Goal: Browse casually: Explore the website without a specific task or goal

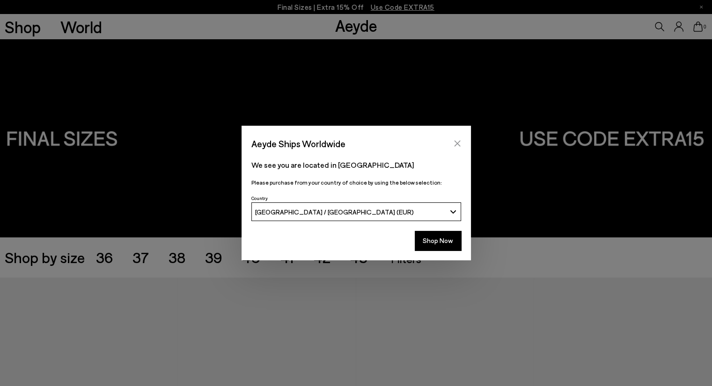
click at [454, 142] on icon "Close" at bounding box center [456, 143] width 7 height 7
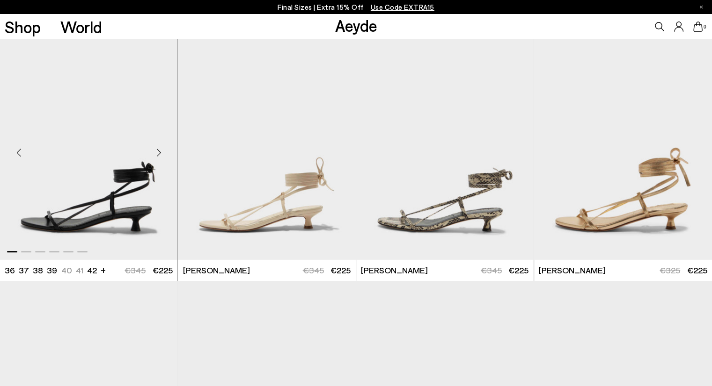
scroll to position [421, 0]
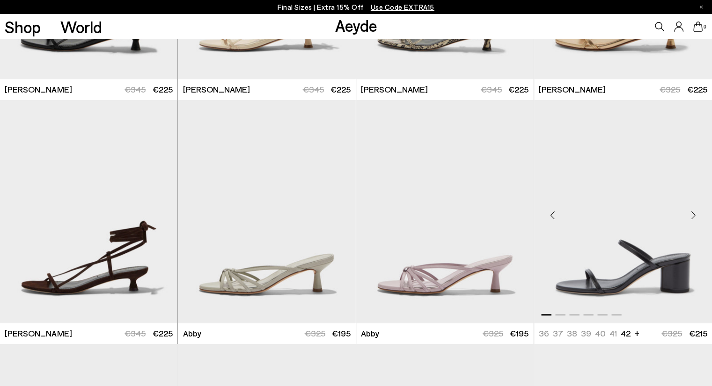
click at [692, 218] on div "Next slide" at bounding box center [693, 216] width 28 height 28
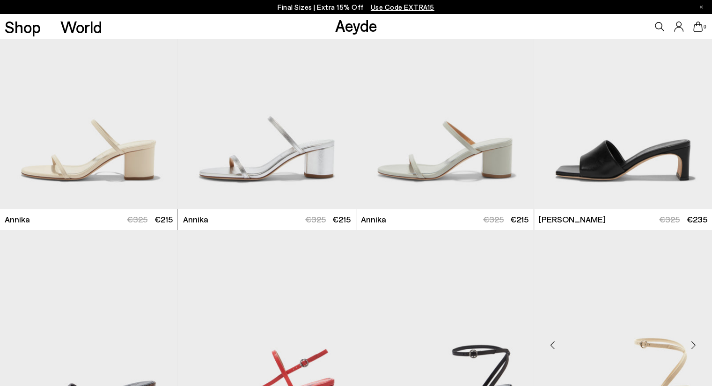
scroll to position [936, 0]
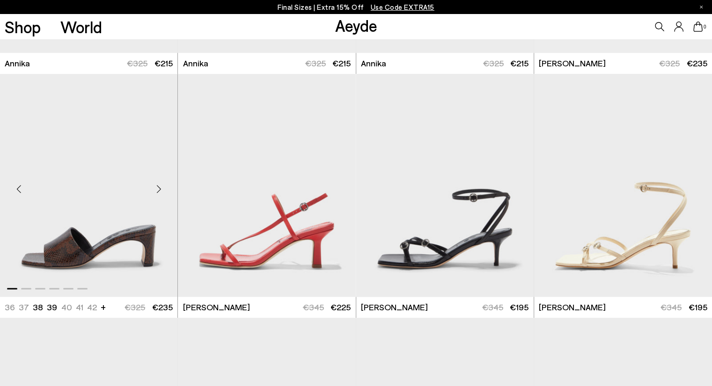
click at [159, 191] on div "Next slide" at bounding box center [159, 189] width 28 height 28
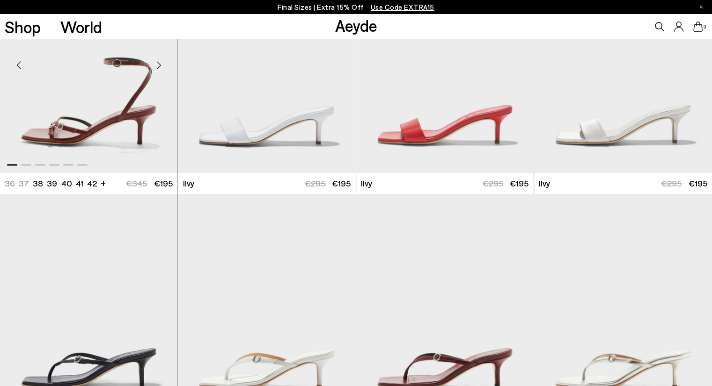
scroll to position [1170, 0]
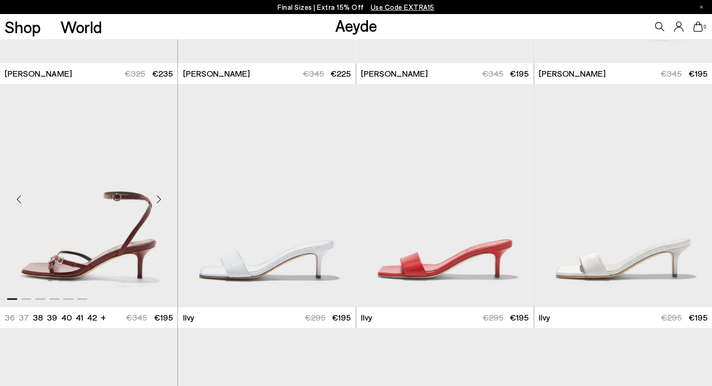
click at [160, 201] on div "Next slide" at bounding box center [159, 199] width 28 height 28
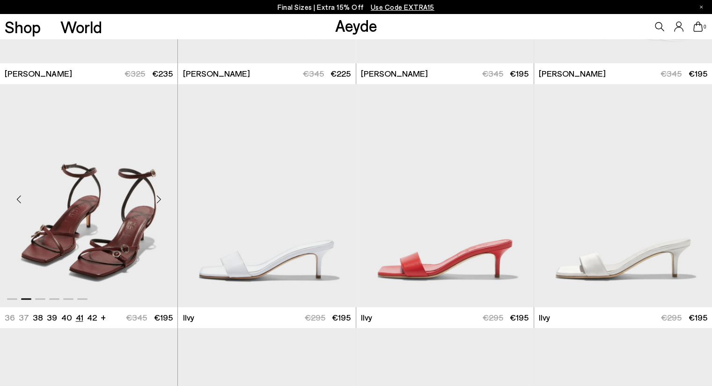
click at [78, 320] on li "41" at bounding box center [78, 318] width 7 height 12
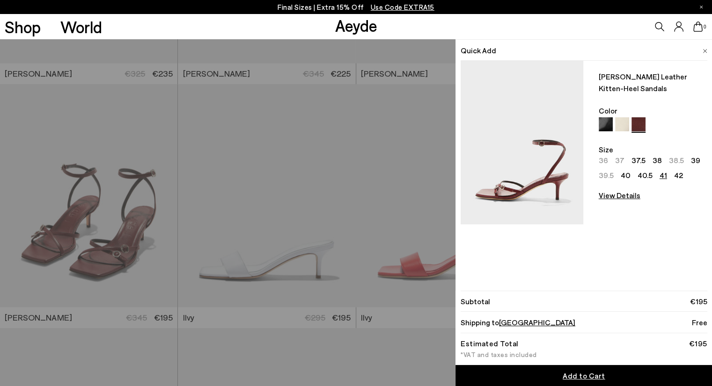
click at [705, 51] on img at bounding box center [704, 51] width 5 height 4
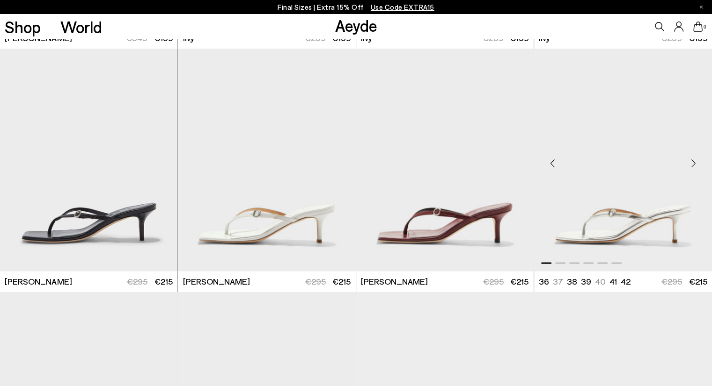
scroll to position [1450, 0]
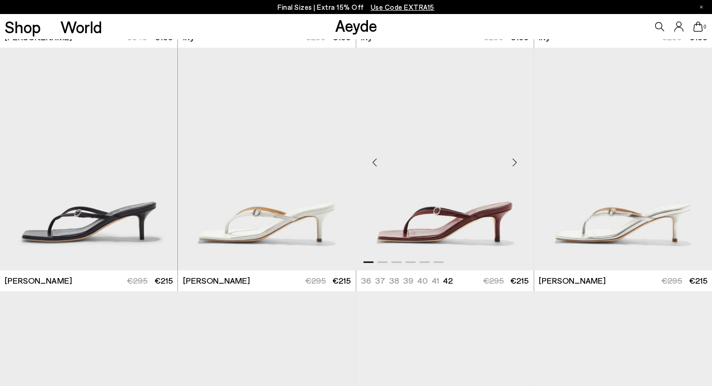
click at [518, 163] on div "Next slide" at bounding box center [515, 163] width 28 height 28
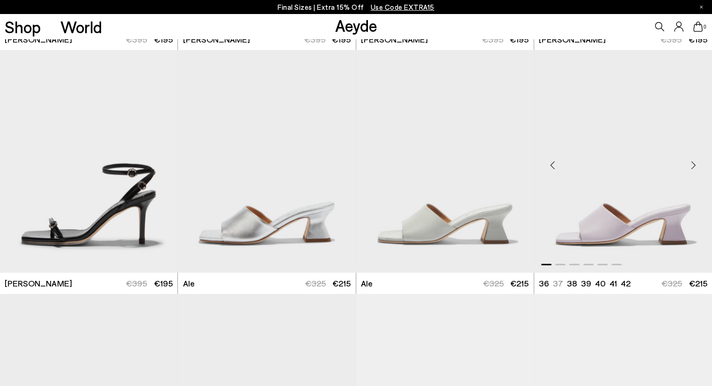
scroll to position [2105, 0]
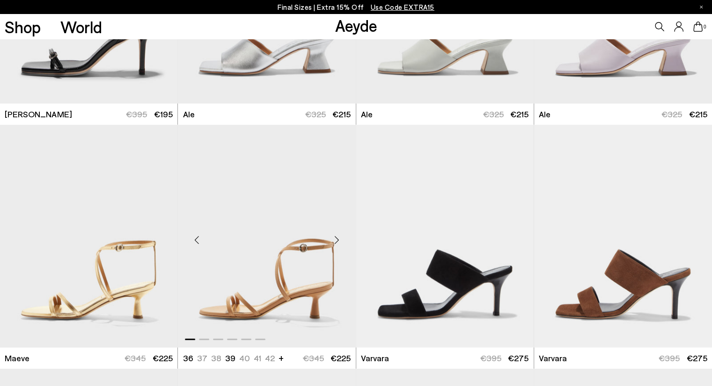
click at [337, 238] on div "Next slide" at bounding box center [337, 240] width 28 height 28
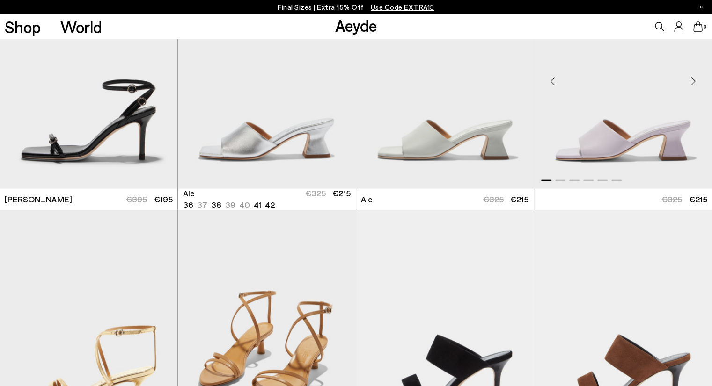
scroll to position [2012, 0]
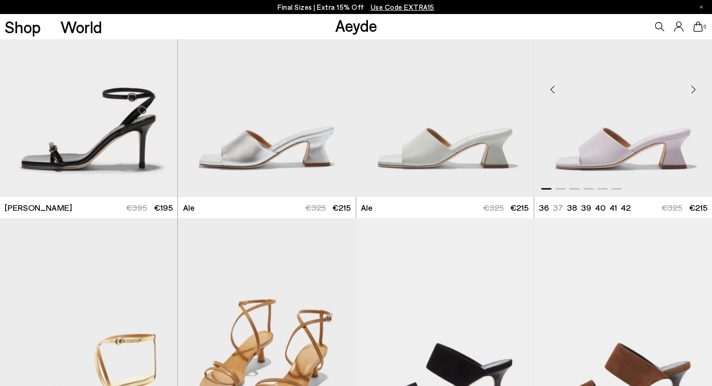
click at [692, 90] on div "Next slide" at bounding box center [693, 90] width 28 height 28
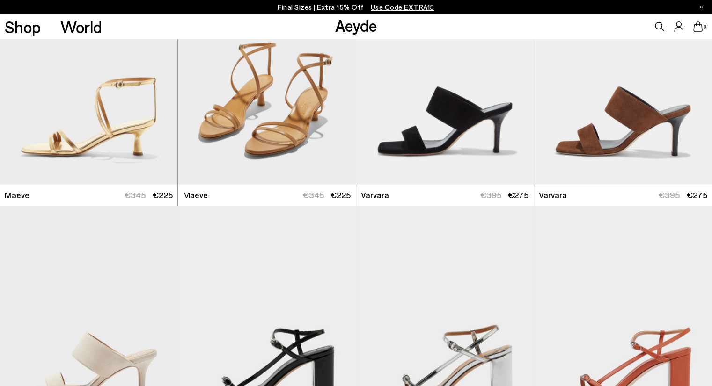
scroll to position [2386, 0]
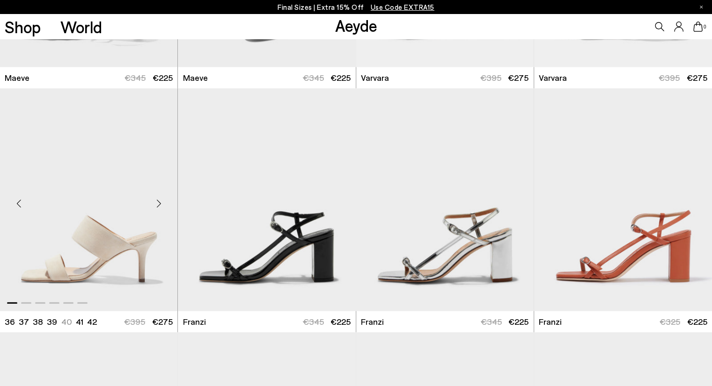
click at [159, 201] on div "Next slide" at bounding box center [159, 203] width 28 height 28
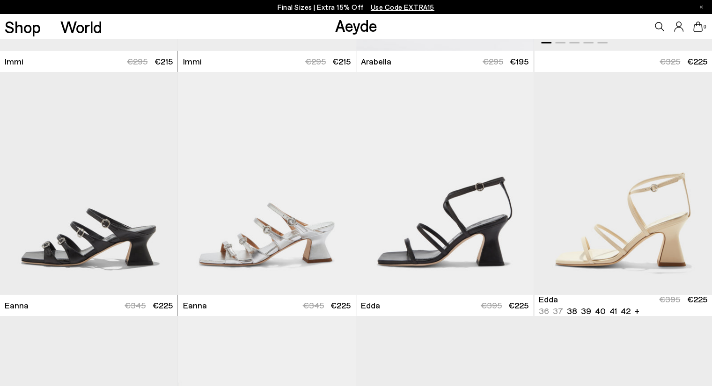
scroll to position [3322, 0]
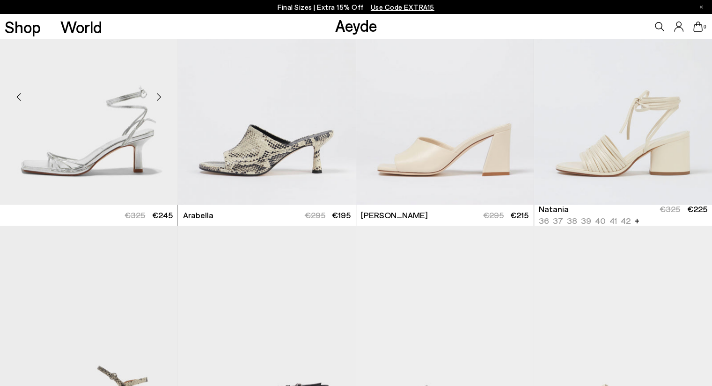
scroll to position [4164, 0]
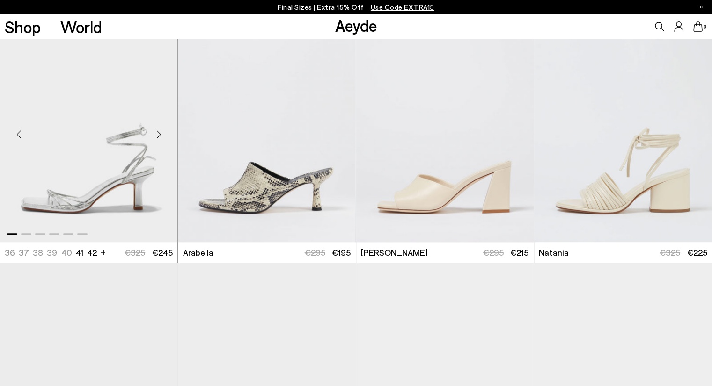
click at [159, 135] on div "Next slide" at bounding box center [159, 135] width 28 height 28
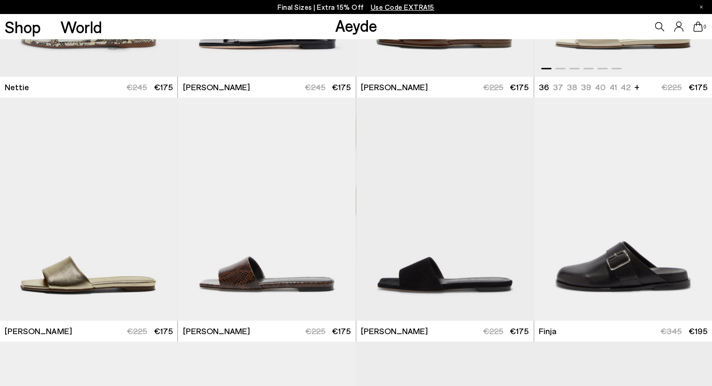
scroll to position [4585, 0]
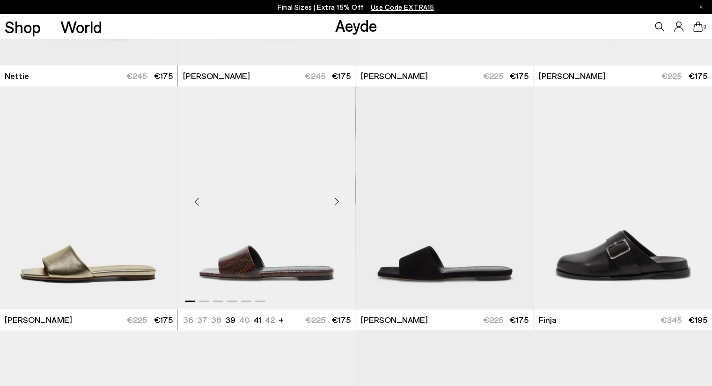
click at [335, 201] on div "Next slide" at bounding box center [337, 202] width 28 height 28
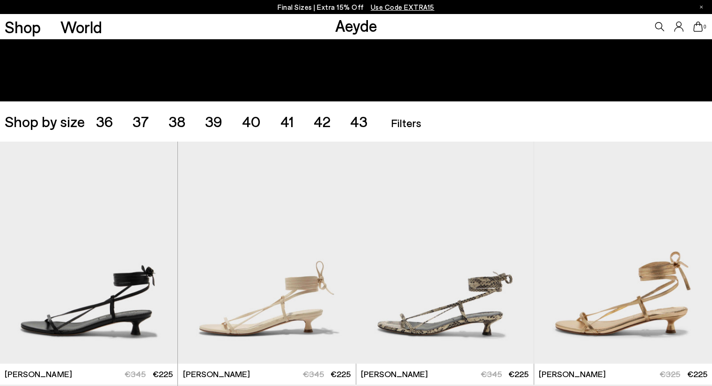
scroll to position [0, 0]
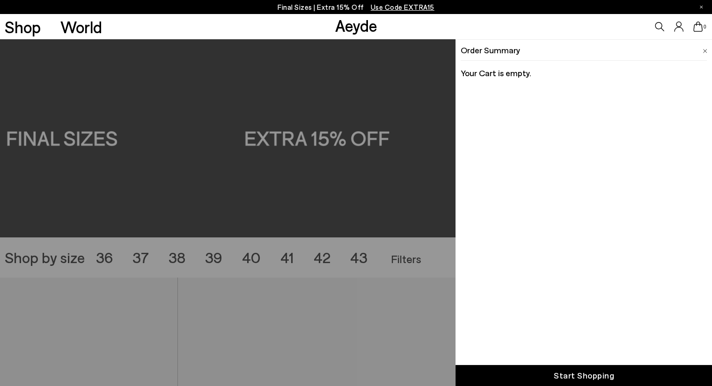
click at [696, 27] on icon at bounding box center [697, 27] width 9 height 10
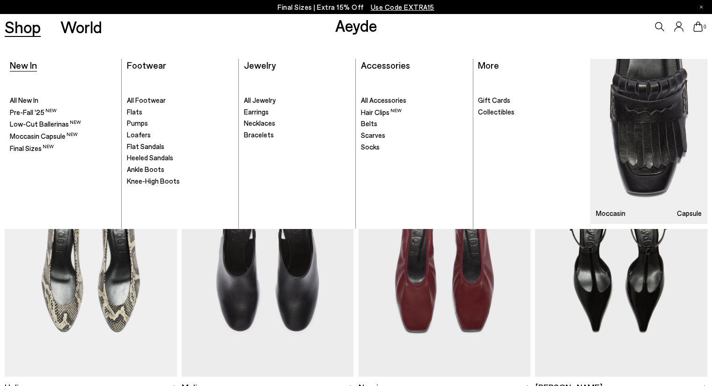
click at [31, 68] on span "New In" at bounding box center [23, 64] width 27 height 11
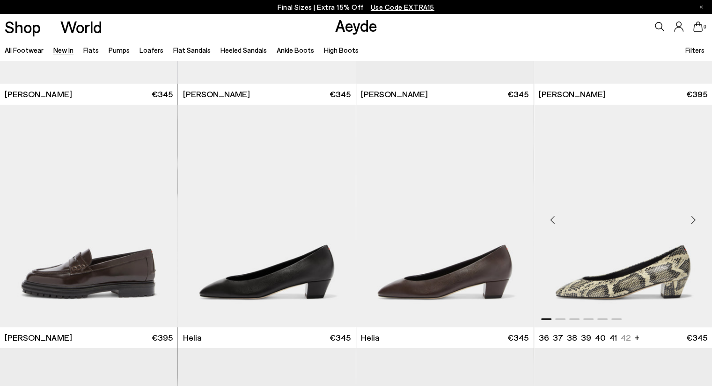
scroll to position [795, 0]
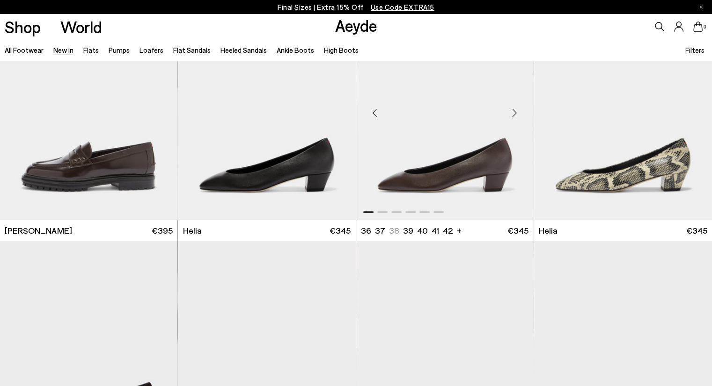
click at [517, 115] on div "Next slide" at bounding box center [515, 113] width 28 height 28
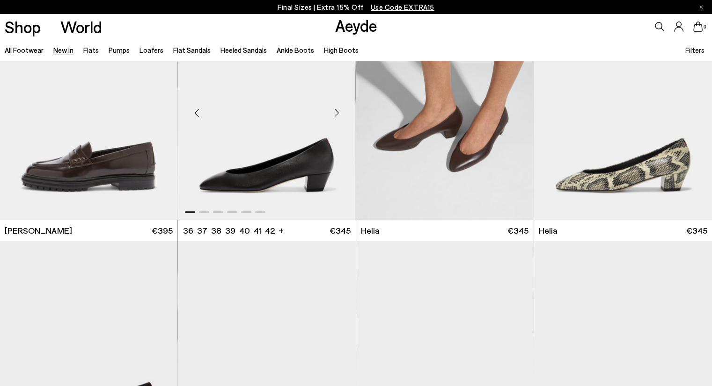
click at [339, 115] on div "Next slide" at bounding box center [337, 113] width 28 height 28
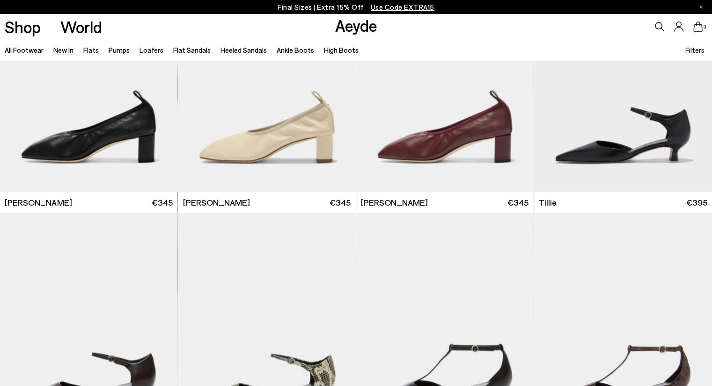
scroll to position [1871, 0]
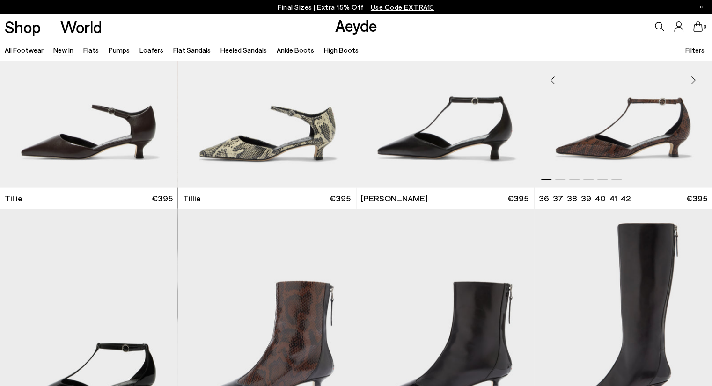
scroll to position [1965, 0]
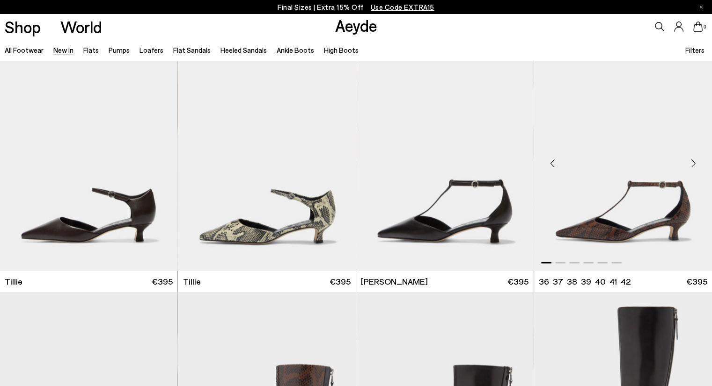
click at [694, 165] on div "Next slide" at bounding box center [693, 164] width 28 height 28
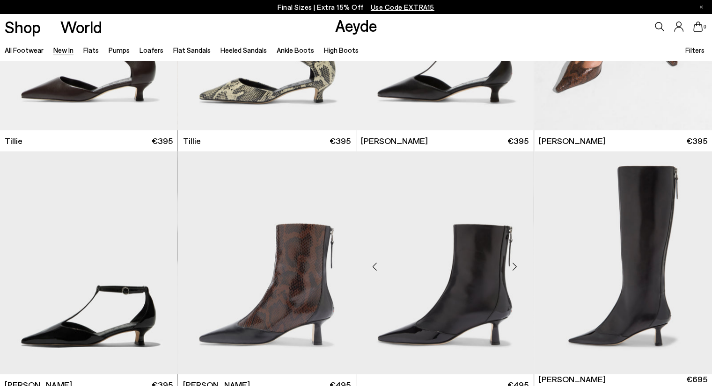
scroll to position [2105, 0]
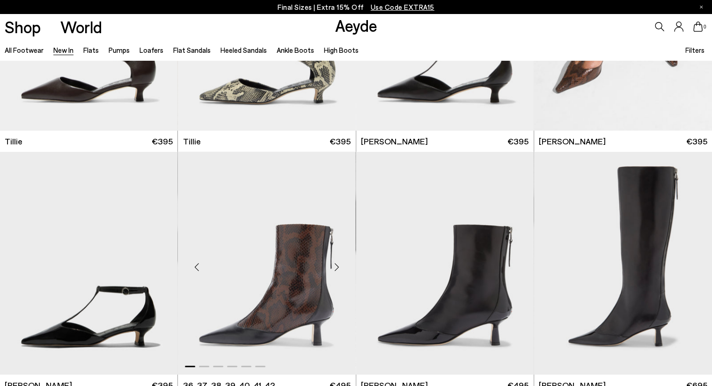
click at [337, 266] on div "Next slide" at bounding box center [337, 268] width 28 height 28
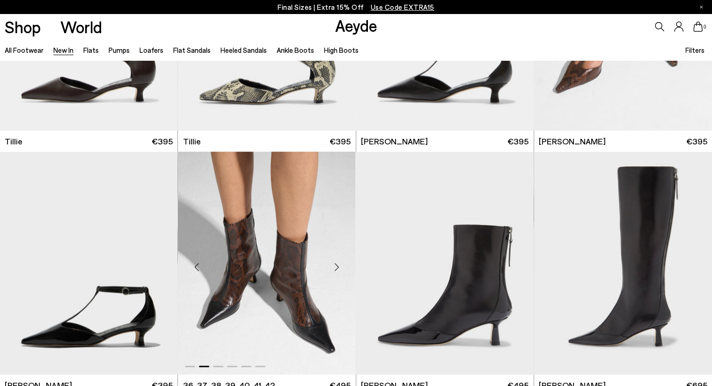
click at [337, 266] on div "Next slide" at bounding box center [337, 268] width 28 height 28
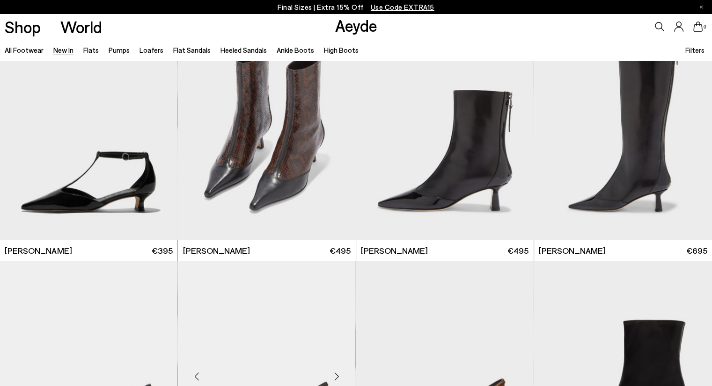
scroll to position [2386, 0]
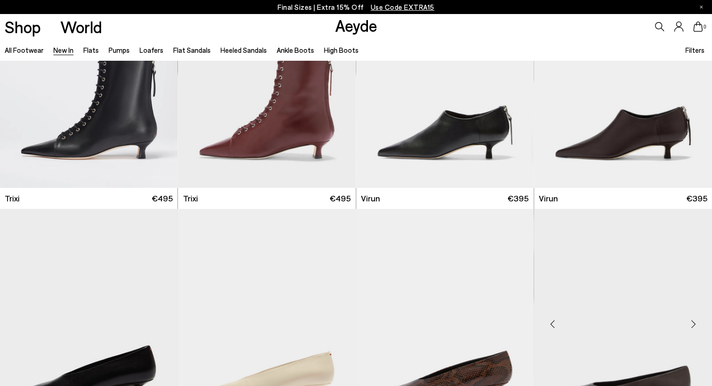
scroll to position [3603, 0]
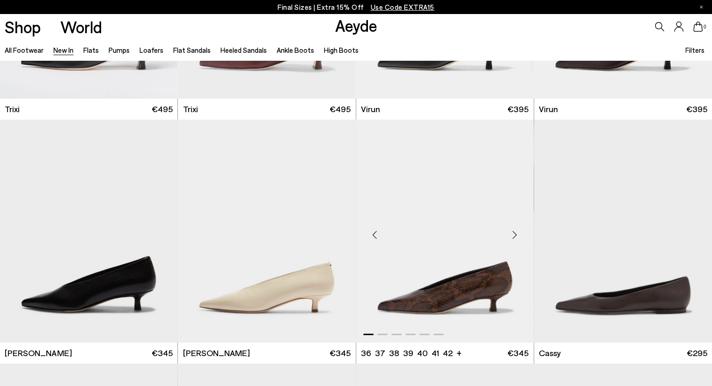
click at [512, 232] on div "Next slide" at bounding box center [515, 235] width 28 height 28
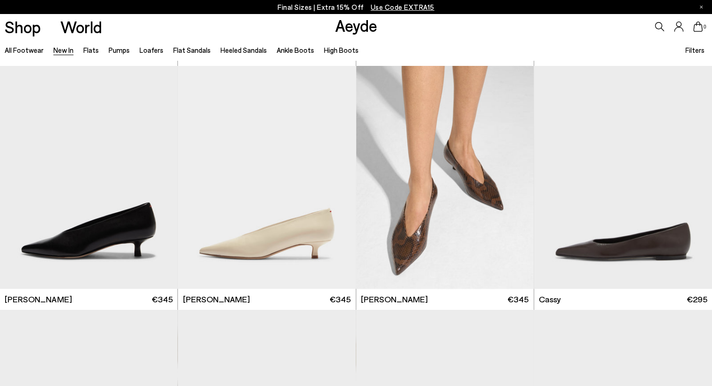
scroll to position [3649, 0]
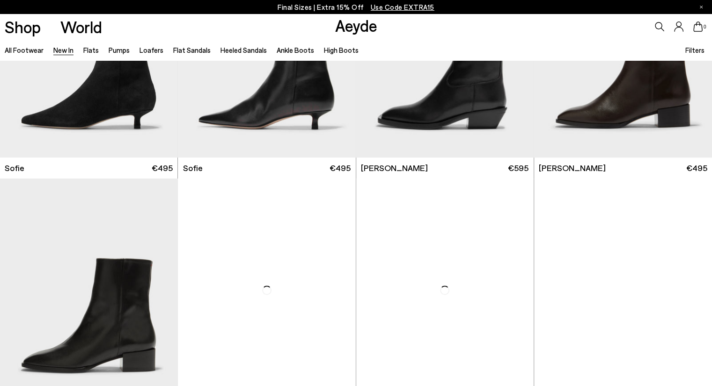
scroll to position [7860, 0]
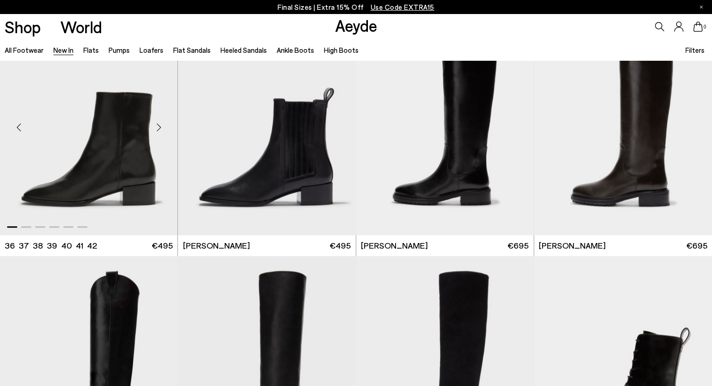
click at [160, 125] on div "Next slide" at bounding box center [159, 128] width 28 height 28
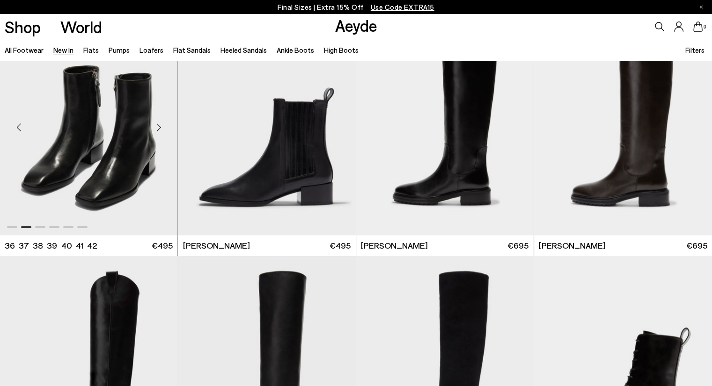
click at [160, 125] on div "Next slide" at bounding box center [159, 128] width 28 height 28
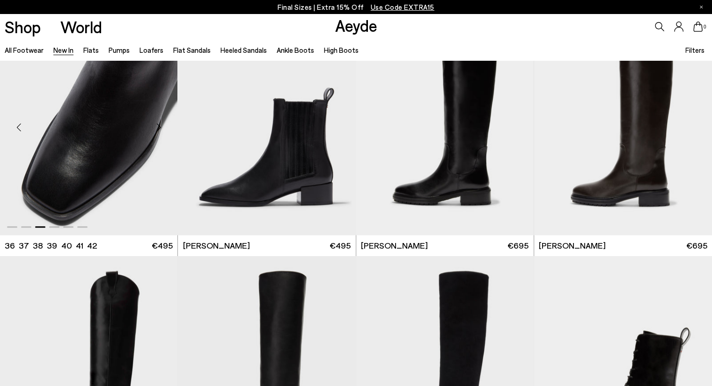
click at [160, 125] on div "Next slide" at bounding box center [159, 128] width 28 height 28
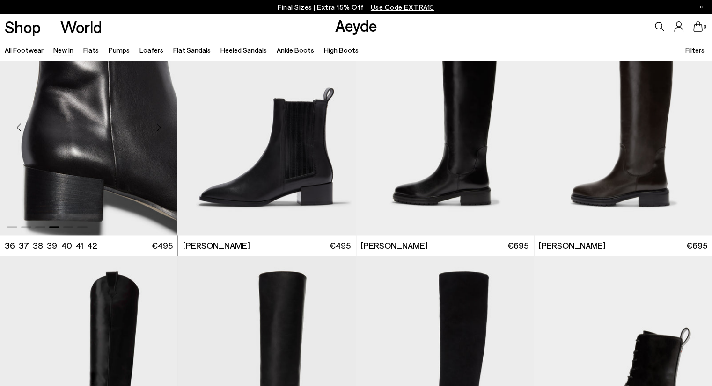
click at [160, 125] on div "Next slide" at bounding box center [159, 128] width 28 height 28
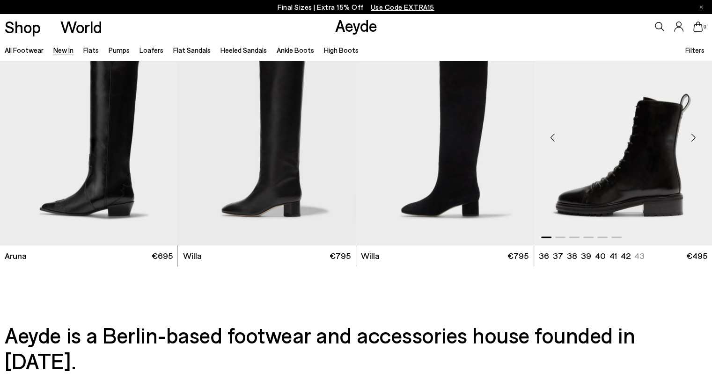
scroll to position [8281, 0]
